Goal: Use online tool/utility: Utilize a website feature to perform a specific function

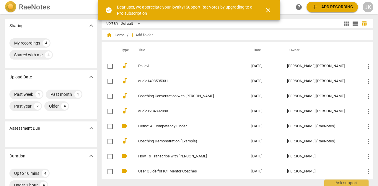
click at [268, 11] on span "close" at bounding box center [267, 10] width 7 height 7
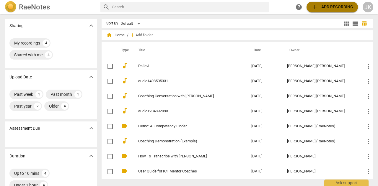
click at [328, 4] on span "add Add recording" at bounding box center [332, 7] width 42 height 7
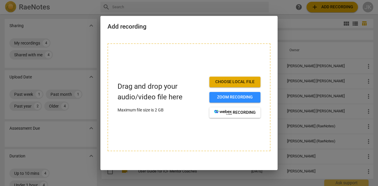
click at [240, 82] on span "Choose local file" at bounding box center [235, 82] width 42 height 6
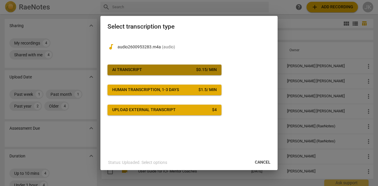
click at [161, 71] on span "AI Transcript $ 0.15 / min" at bounding box center [164, 70] width 104 height 6
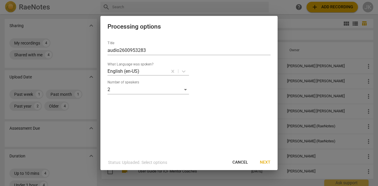
click at [267, 164] on span "Next" at bounding box center [265, 163] width 11 height 6
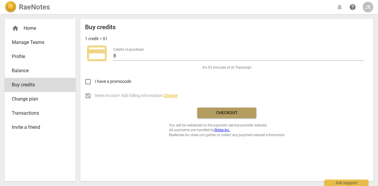
click at [210, 111] on span "Checkout" at bounding box center [227, 113] width 50 height 6
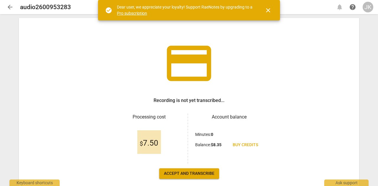
scroll to position [30, 0]
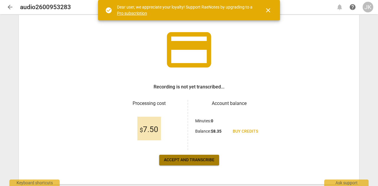
click at [196, 164] on button "Accept and transcribe" at bounding box center [189, 160] width 60 height 11
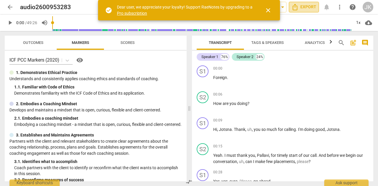
click at [302, 8] on span "Export" at bounding box center [303, 7] width 25 height 7
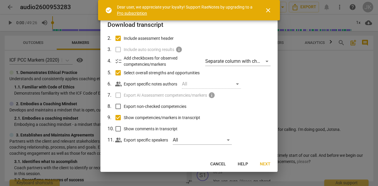
scroll to position [37, 0]
click at [266, 163] on span "Next" at bounding box center [265, 164] width 11 height 6
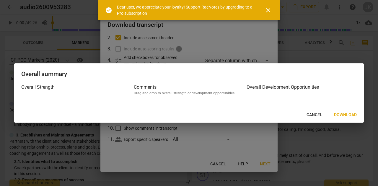
click at [338, 115] on span "Download" at bounding box center [345, 115] width 23 height 6
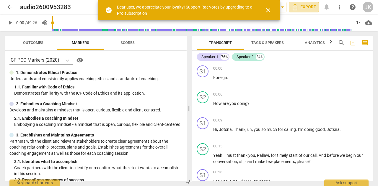
click at [303, 7] on span "Export" at bounding box center [303, 7] width 25 height 7
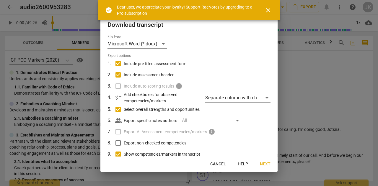
click at [267, 11] on span "close" at bounding box center [267, 10] width 7 height 7
